Goal: Task Accomplishment & Management: Use online tool/utility

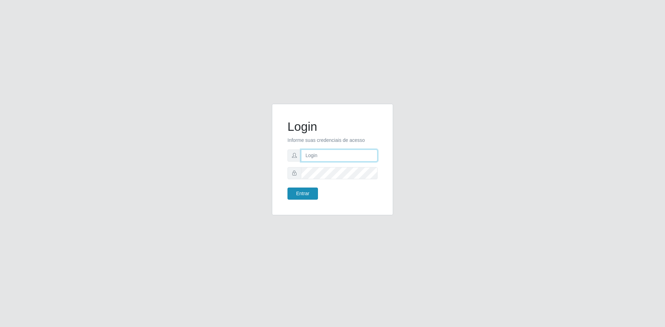
type input "[EMAIL_ADDRESS][DOMAIN_NAME]"
click at [308, 190] on button "Entrar" at bounding box center [302, 194] width 30 height 12
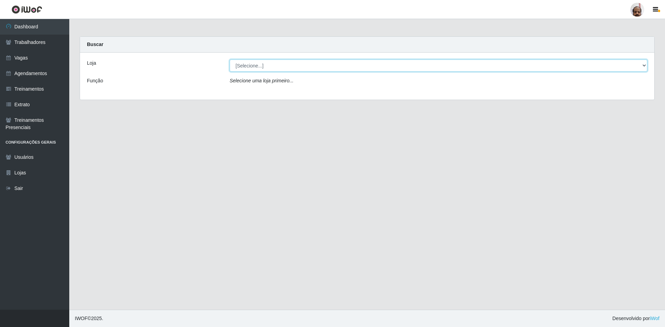
click at [319, 70] on select "[Selecione...] Mar Vermelho - Loja 05" at bounding box center [437, 66] width 417 height 12
select select "252"
click at [229, 60] on select "[Selecione...] Mar Vermelho - Loja 05" at bounding box center [437, 66] width 417 height 12
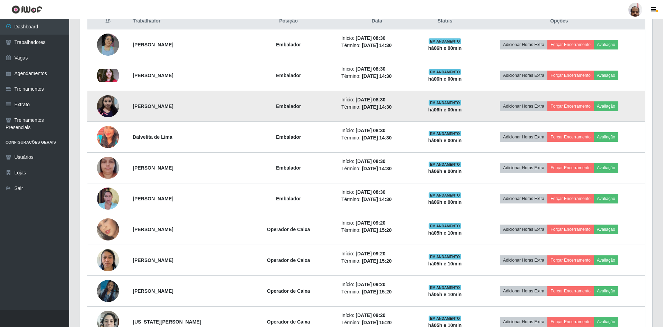
scroll to position [277, 0]
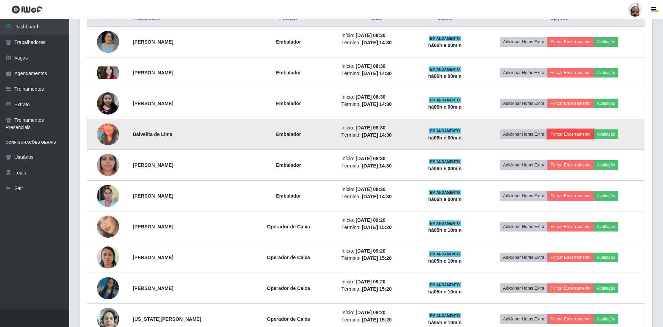
click at [565, 133] on button "Forçar Encerramento" at bounding box center [570, 134] width 46 height 10
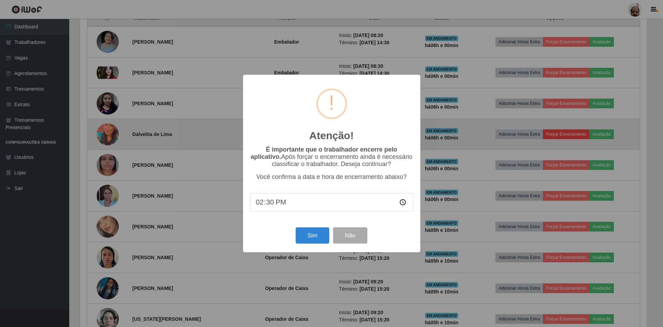
scroll to position [144, 569]
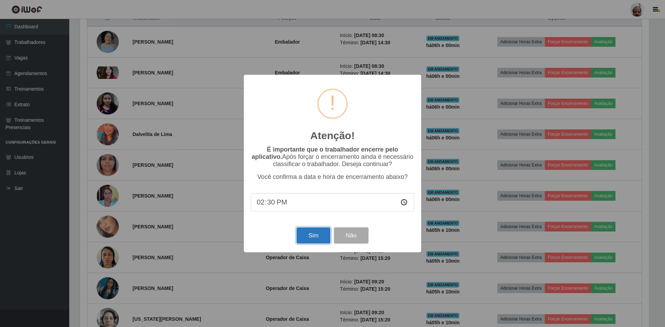
click at [314, 240] on button "Sim" at bounding box center [313, 235] width 34 height 16
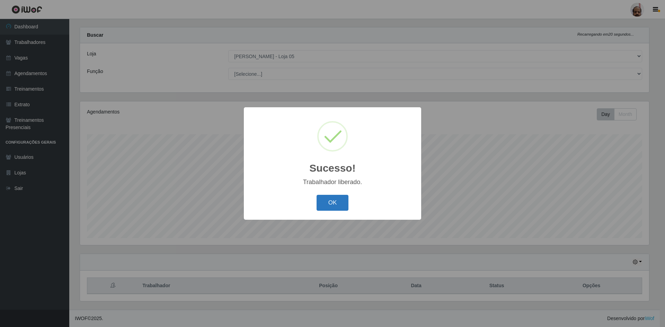
click at [329, 202] on button "OK" at bounding box center [332, 203] width 32 height 16
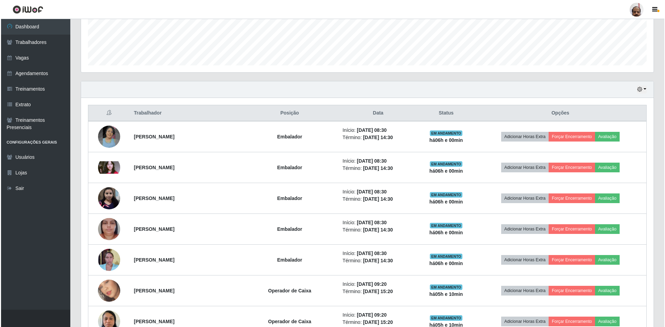
scroll to position [182, 0]
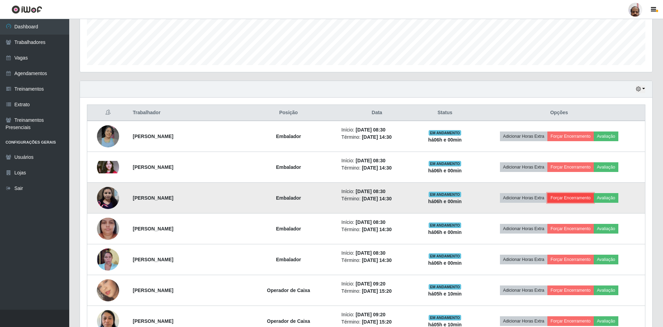
click at [572, 197] on button "Forçar Encerramento" at bounding box center [570, 198] width 46 height 10
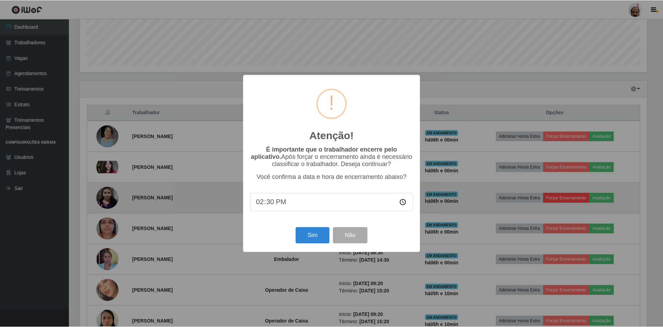
scroll to position [144, 569]
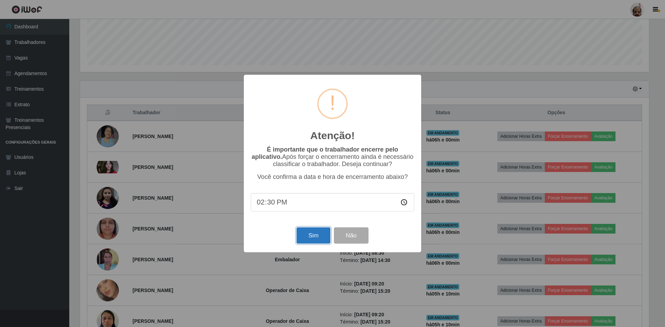
click at [304, 237] on button "Sim" at bounding box center [313, 235] width 34 height 16
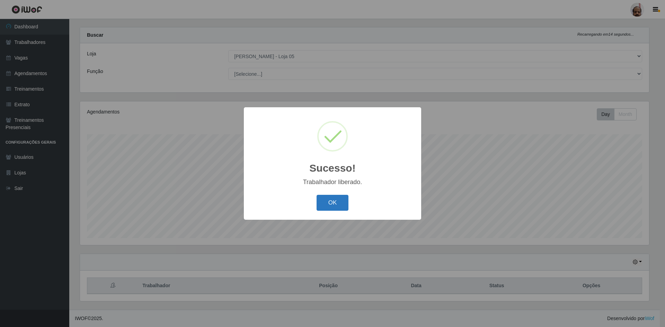
click at [331, 198] on button "OK" at bounding box center [332, 203] width 32 height 16
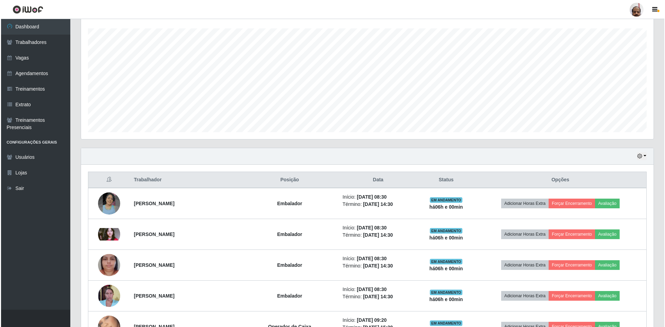
scroll to position [182, 0]
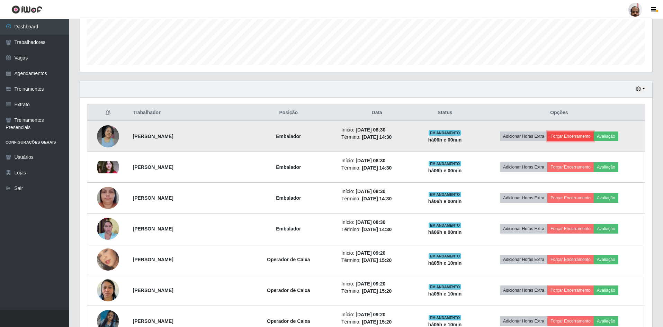
click at [579, 136] on button "Forçar Encerramento" at bounding box center [570, 137] width 46 height 10
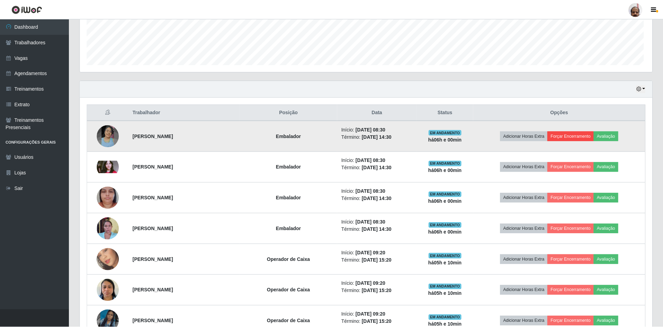
scroll to position [144, 569]
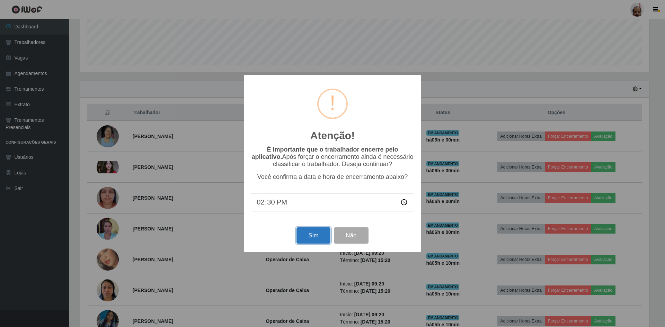
click at [306, 239] on button "Sim" at bounding box center [313, 235] width 34 height 16
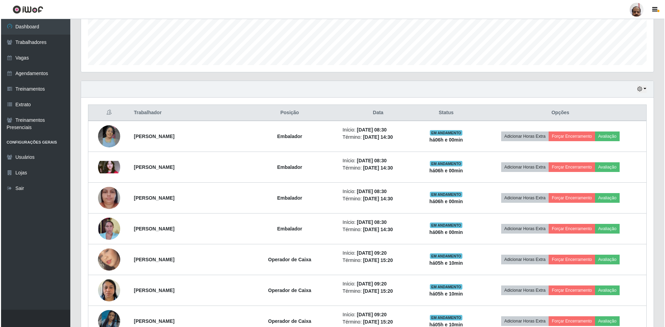
scroll to position [0, 0]
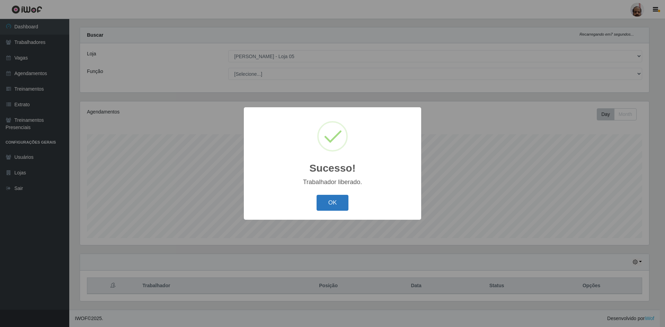
click at [324, 210] on button "OK" at bounding box center [332, 203] width 32 height 16
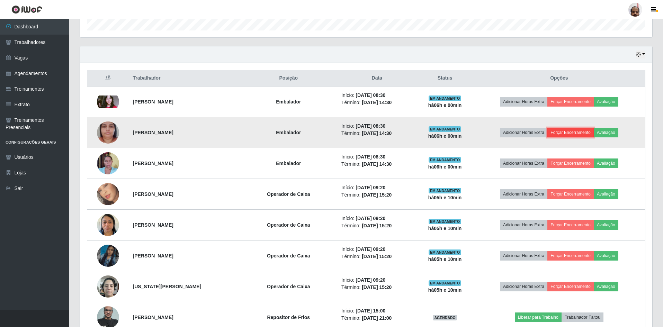
click at [575, 133] on button "Forçar Encerramento" at bounding box center [570, 133] width 46 height 10
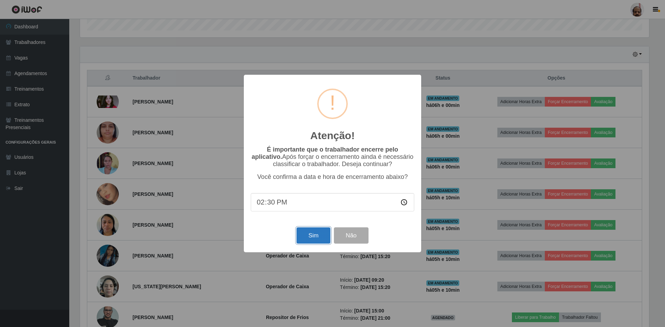
click at [307, 237] on button "Sim" at bounding box center [313, 235] width 34 height 16
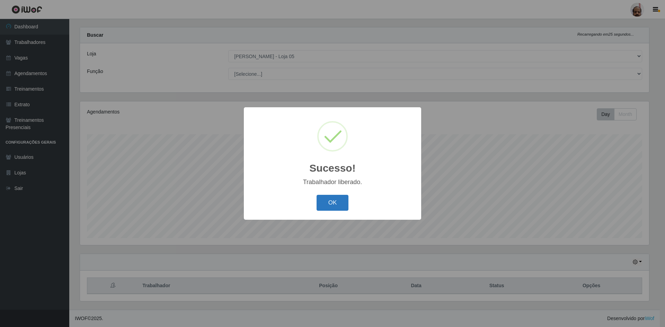
click at [331, 201] on button "OK" at bounding box center [332, 203] width 32 height 16
